Goal: Information Seeking & Learning: Learn about a topic

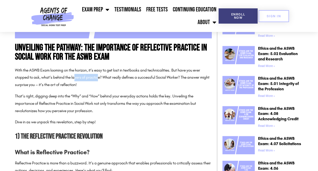
drag, startPoint x: 75, startPoint y: 79, endPoint x: 100, endPoint y: 81, distance: 24.9
click at [100, 81] on p "With the ASWB Exam looming on the horizon, it’s easy to get lost in textbooks a…" at bounding box center [113, 78] width 197 height 22
drag, startPoint x: 101, startPoint y: 81, endPoint x: 94, endPoint y: 90, distance: 11.8
drag, startPoint x: 94, startPoint y: 90, endPoint x: 47, endPoint y: 75, distance: 48.7
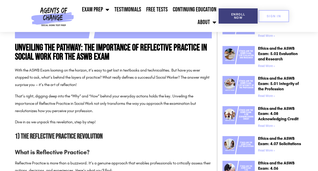
click at [47, 75] on p "With the ASWB Exam looming on the horizon, it’s easy to get lost in textbooks a…" at bounding box center [113, 78] width 197 height 22
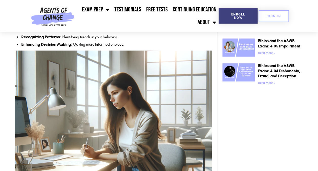
scroll to position [304, 0]
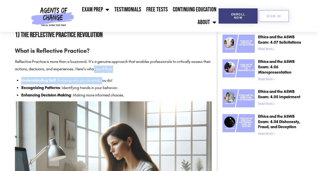
drag, startPoint x: 104, startPoint y: 66, endPoint x: 101, endPoint y: 80, distance: 13.7
drag, startPoint x: 101, startPoint y: 80, endPoint x: 97, endPoint y: 80, distance: 3.5
click at [100, 80] on li "Understanding Self : Knowing why you do what you do!" at bounding box center [116, 80] width 191 height 7
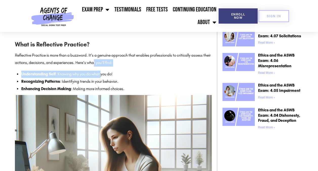
scroll to position [329, 0]
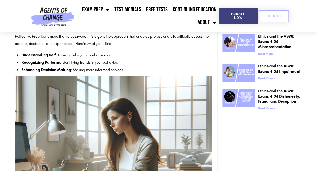
click at [95, 60] on li "Recognizing Patterns : Identifying trends in your behavior." at bounding box center [116, 62] width 191 height 7
click at [93, 64] on li "Recognizing Patterns : Identifying trends in your behavior." at bounding box center [116, 62] width 191 height 7
drag, startPoint x: 93, startPoint y: 64, endPoint x: 90, endPoint y: 65, distance: 2.6
click at [90, 65] on li "Recognizing Patterns : Identifying trends in your behavior." at bounding box center [116, 62] width 191 height 7
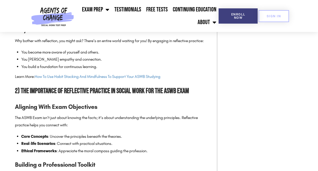
scroll to position [557, 0]
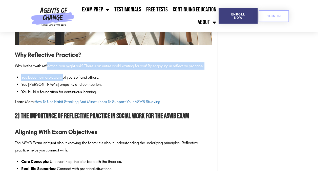
drag, startPoint x: 50, startPoint y: 67, endPoint x: 65, endPoint y: 73, distance: 16.1
drag, startPoint x: 65, startPoint y: 74, endPoint x: 54, endPoint y: 80, distance: 12.5
click at [54, 80] on li "You become more aware of yourself and others." at bounding box center [116, 77] width 191 height 7
click at [53, 79] on li "You become more aware of yourself and others." at bounding box center [116, 77] width 191 height 7
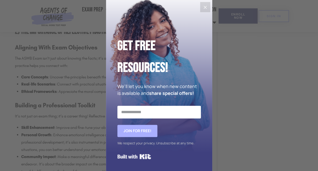
scroll to position [633, 0]
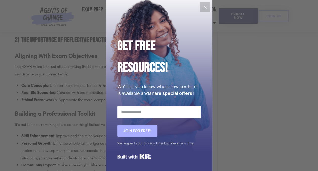
click at [204, 8] on icon "Close" at bounding box center [205, 7] width 3 height 3
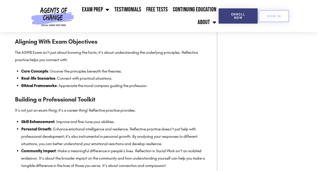
scroll to position [659, 0]
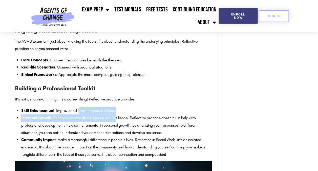
drag, startPoint x: 88, startPoint y: 110, endPoint x: 118, endPoint y: 120, distance: 31.1
click at [119, 119] on ul "Skill Enhancement : Improve and fine-tune your abilities. Personal Growth : Enh…" at bounding box center [116, 132] width 191 height 51
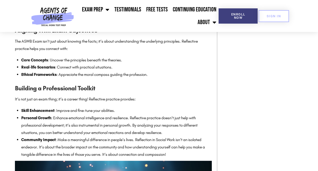
drag, startPoint x: 118, startPoint y: 120, endPoint x: 102, endPoint y: 135, distance: 22.6
click at [102, 135] on li "Personal Growth : Enhance emotional intelligence and resilience. Reflective pra…" at bounding box center [116, 125] width 191 height 22
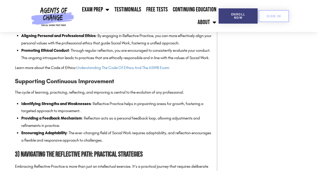
scroll to position [1064, 0]
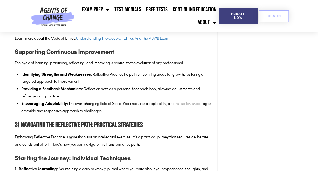
click at [67, 8] on img at bounding box center [52, 16] width 47 height 32
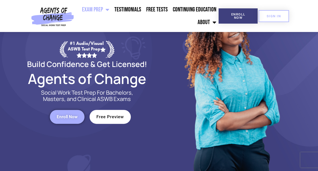
scroll to position [51, 0]
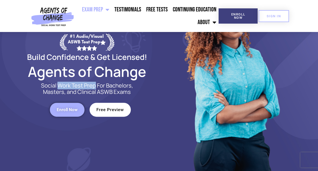
drag, startPoint x: 59, startPoint y: 85, endPoint x: 95, endPoint y: 86, distance: 36.2
click at [95, 86] on p "Social Work Test Prep For Bachelors, Masters, and Clinical ASWB Exams" at bounding box center [87, 88] width 104 height 13
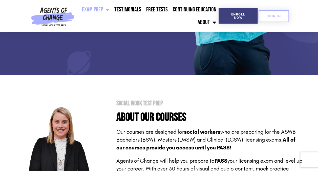
scroll to position [177, 0]
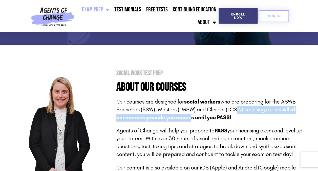
drag, startPoint x: 210, startPoint y: 115, endPoint x: 193, endPoint y: 118, distance: 17.4
click at [193, 118] on p "Our courses are designed for social workers who are preparing for the ASWB Bach…" at bounding box center [209, 109] width 187 height 23
click at [193, 118] on b "All of our courses provide you access until you PASS!" at bounding box center [205, 113] width 179 height 14
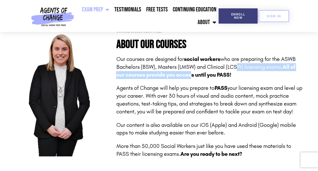
scroll to position [228, 0]
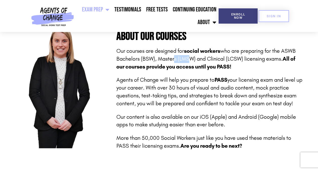
drag, startPoint x: 171, startPoint y: 59, endPoint x: 192, endPoint y: 59, distance: 21.3
click at [191, 59] on p "Our courses are designed for social workers who are preparing for the ASWB Bach…" at bounding box center [209, 58] width 187 height 23
drag, startPoint x: 193, startPoint y: 59, endPoint x: 256, endPoint y: 83, distance: 67.6
click at [256, 83] on p "Agents of Change will help you prepare to PASS your licensing exam and level up…" at bounding box center [209, 91] width 187 height 31
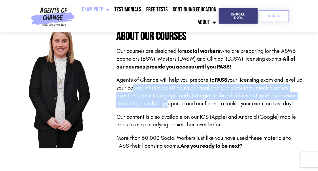
drag, startPoint x: 136, startPoint y: 86, endPoint x: 164, endPoint y: 104, distance: 33.5
click at [164, 104] on p "Agents of Change will help you prepare to PASS your licensing exam and level up…" at bounding box center [209, 91] width 187 height 31
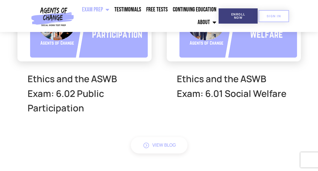
scroll to position [1748, 0]
